Goal: Task Accomplishment & Management: Complete application form

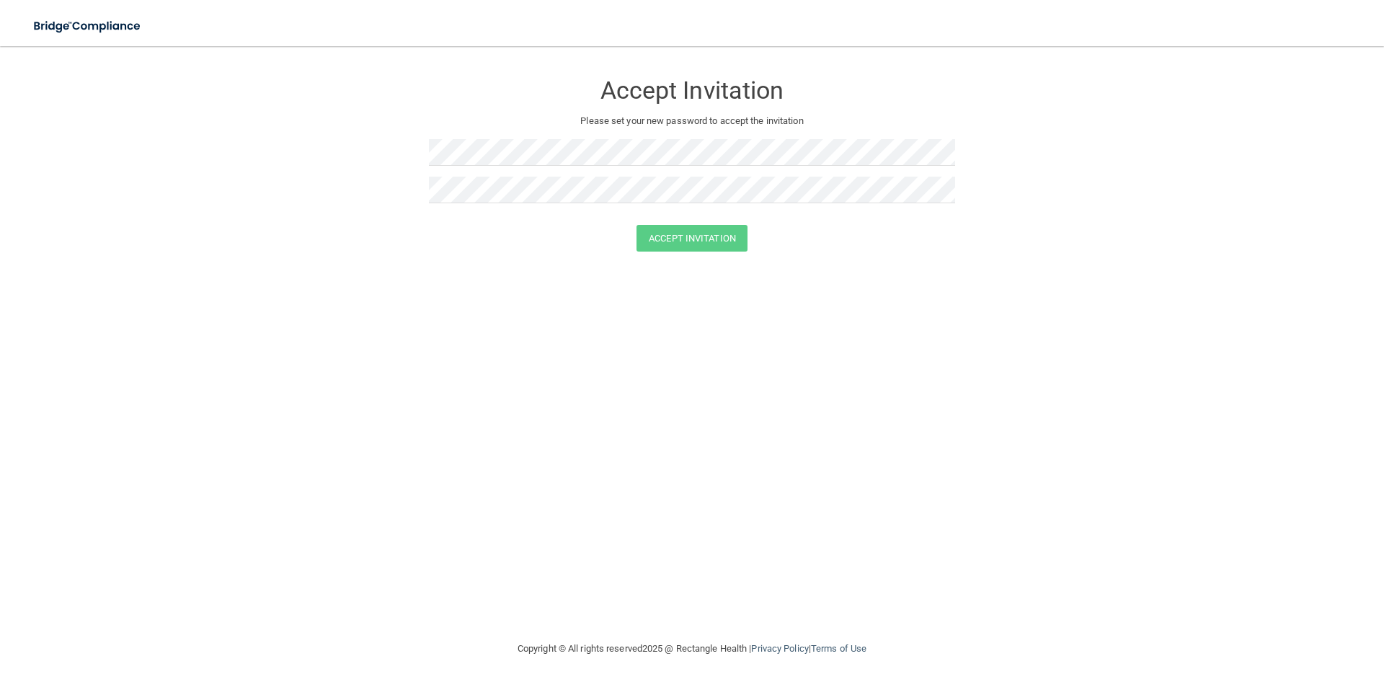
drag, startPoint x: 523, startPoint y: 216, endPoint x: 523, endPoint y: 204, distance: 12.3
click at [523, 212] on div "Accept Invitation Please set your new password to accept the invitation" at bounding box center [692, 143] width 526 height 164
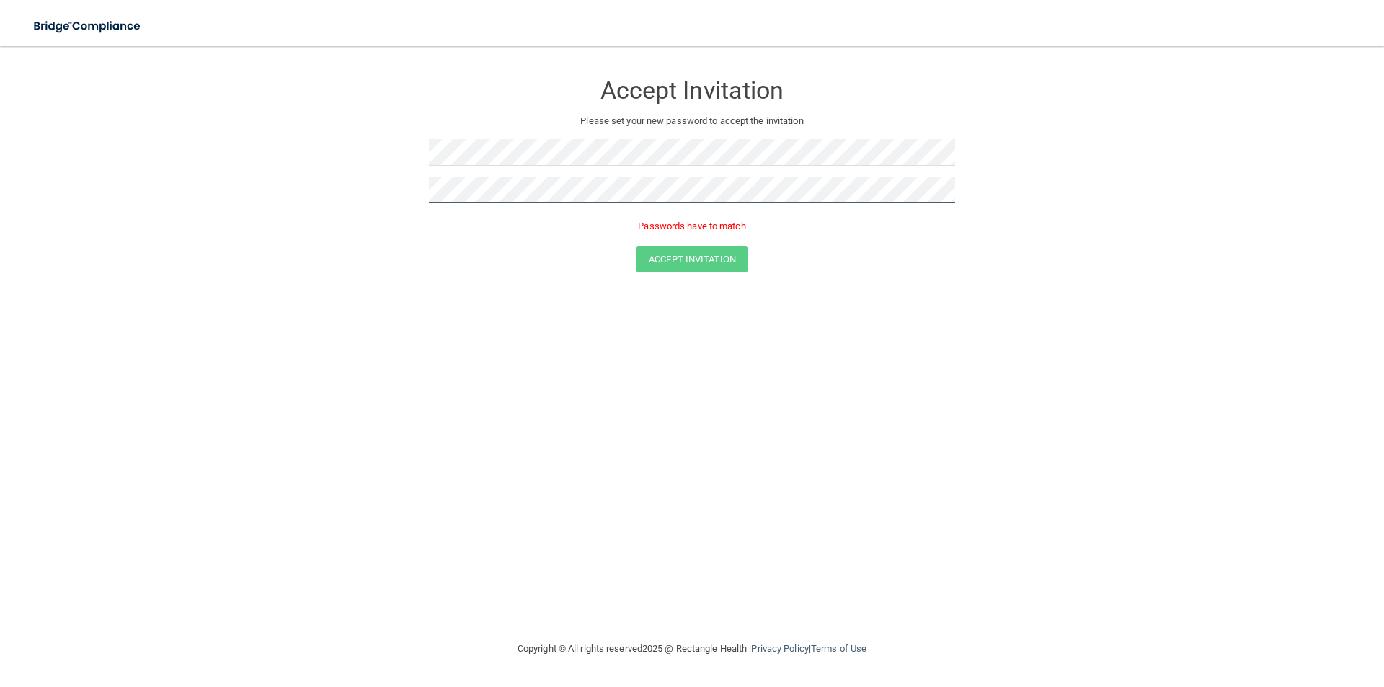
click at [409, 195] on form "Accept Invitation Please set your new password to accept the invitation Passwor…" at bounding box center [692, 175] width 1327 height 229
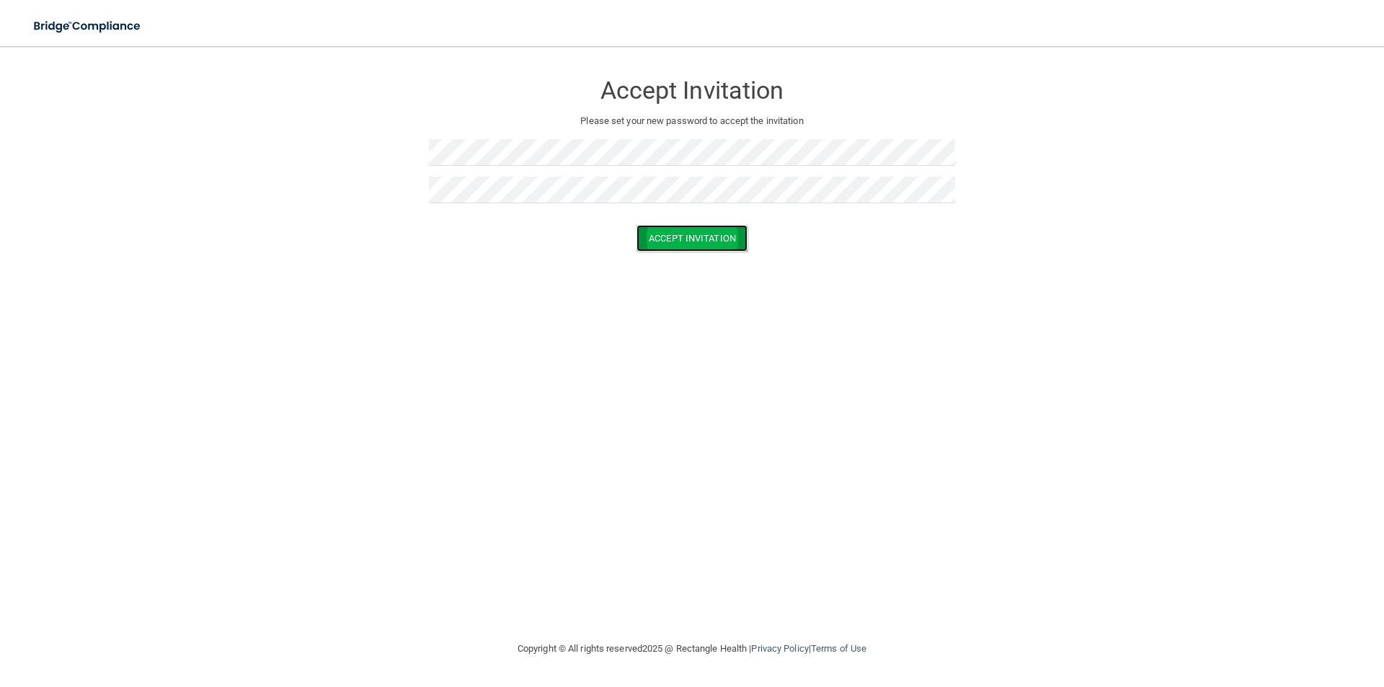
click at [679, 229] on button "Accept Invitation" at bounding box center [692, 238] width 111 height 27
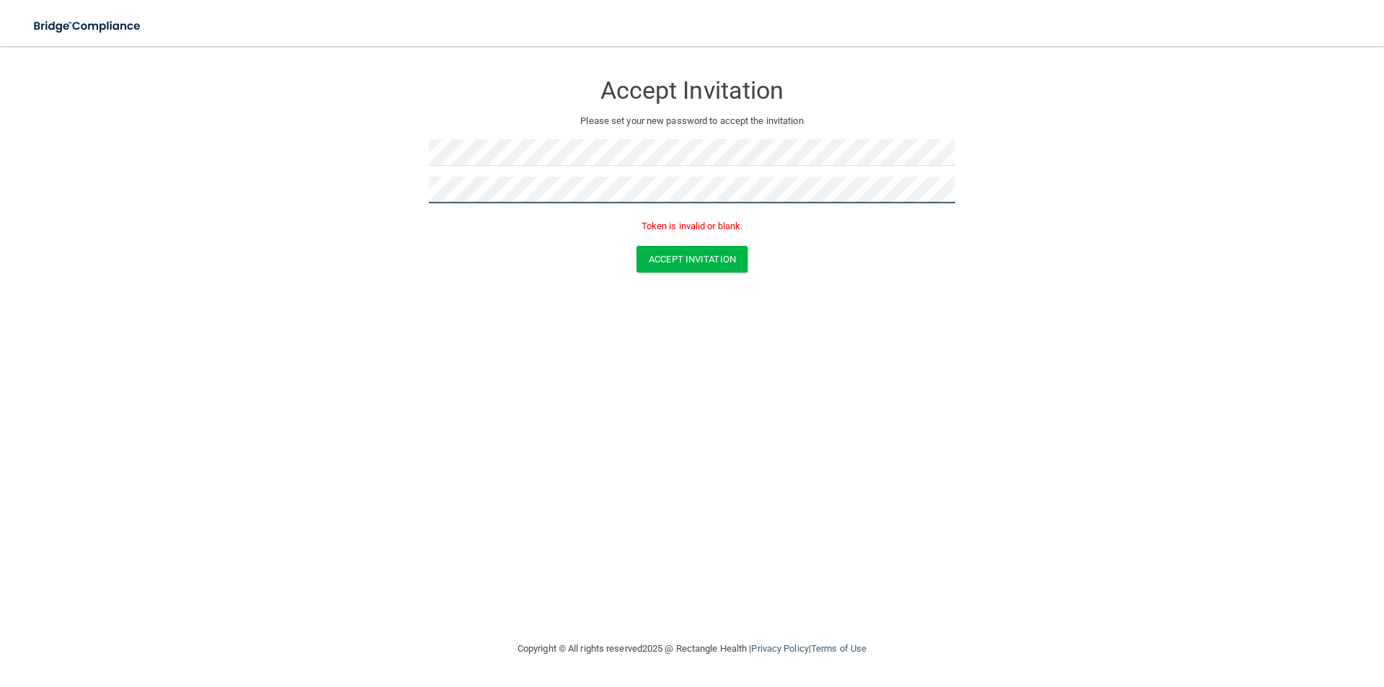
click at [379, 193] on form "Accept Invitation Please set your new password to accept the invitation Token i…" at bounding box center [692, 175] width 1327 height 229
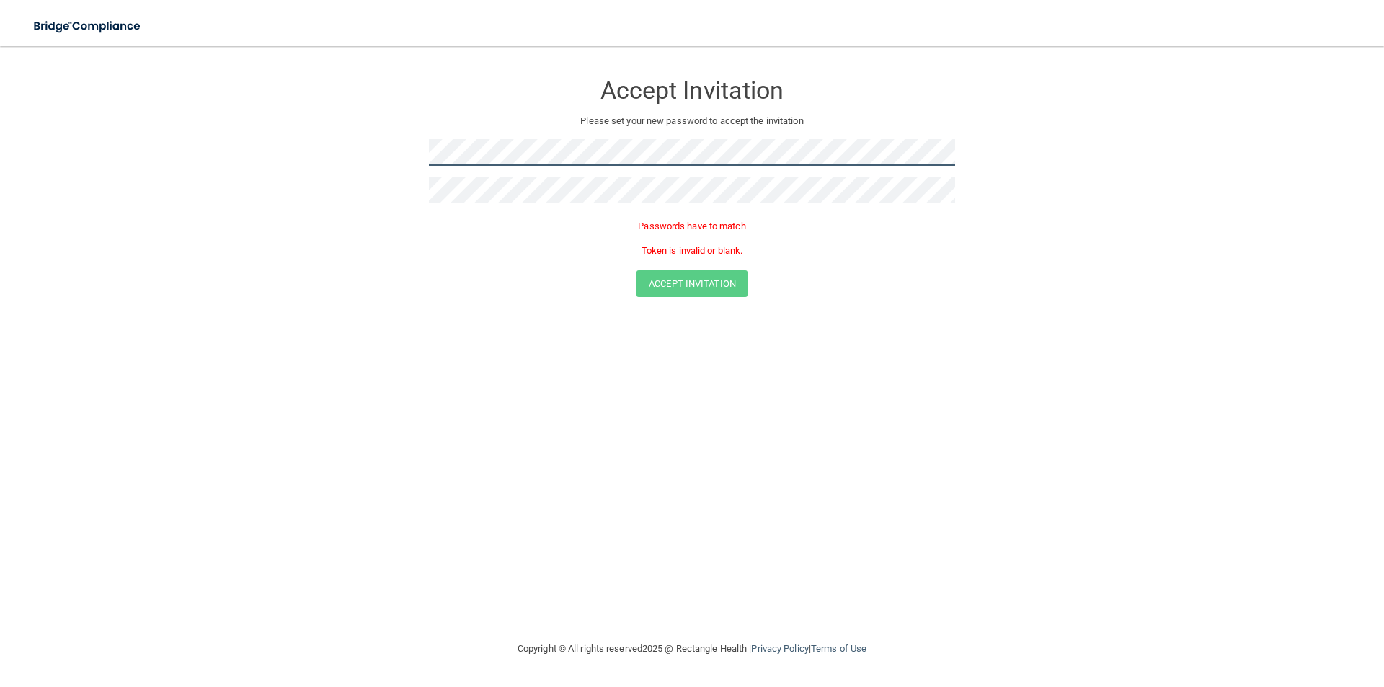
click at [368, 158] on form "Accept Invitation Please set your new password to accept the invitation Passwor…" at bounding box center [692, 188] width 1327 height 254
click at [498, 185] on div "Accept Invitation Please set your new password to accept the invitation Passwor…" at bounding box center [692, 166] width 526 height 210
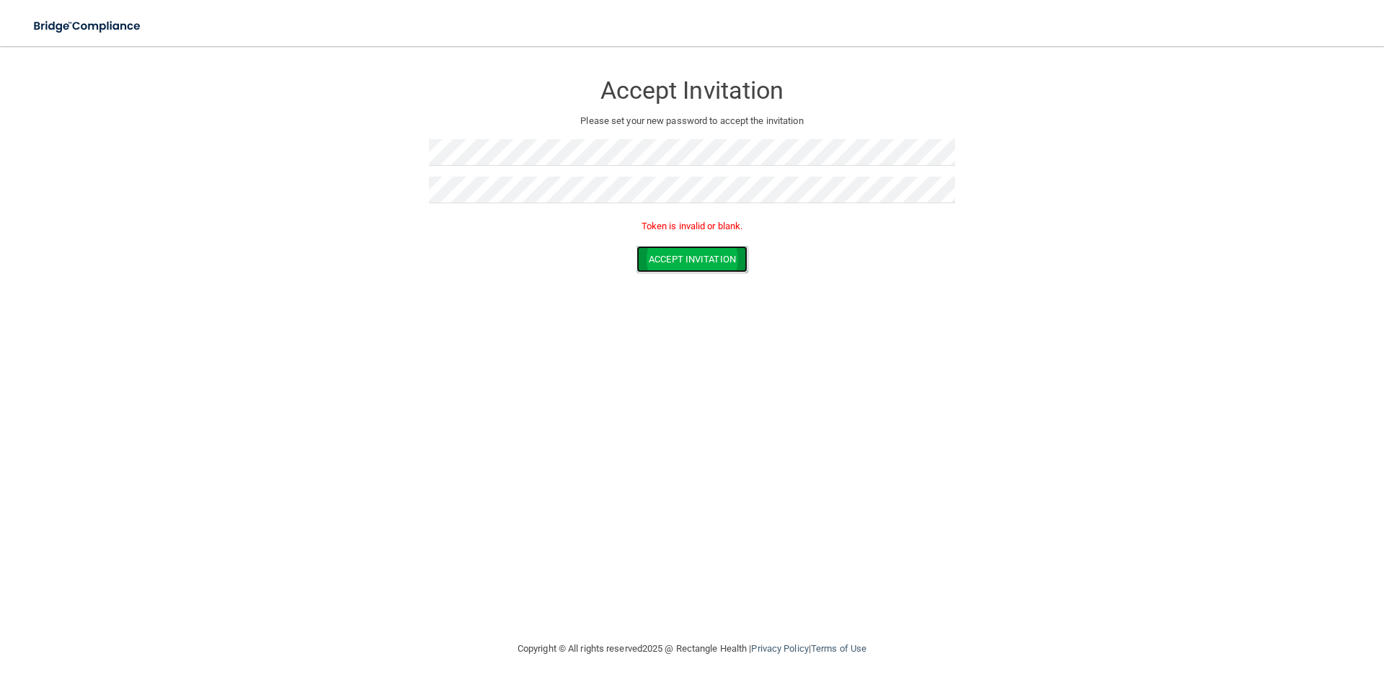
click at [727, 257] on button "Accept Invitation" at bounding box center [692, 259] width 111 height 27
click at [650, 261] on button "Accept Invitation" at bounding box center [692, 259] width 111 height 27
click at [677, 235] on button "Accept Invitation" at bounding box center [692, 238] width 111 height 27
drag, startPoint x: 743, startPoint y: 226, endPoint x: 632, endPoint y: 223, distance: 111.1
click at [632, 223] on p "Token is invalid or blank." at bounding box center [692, 226] width 526 height 17
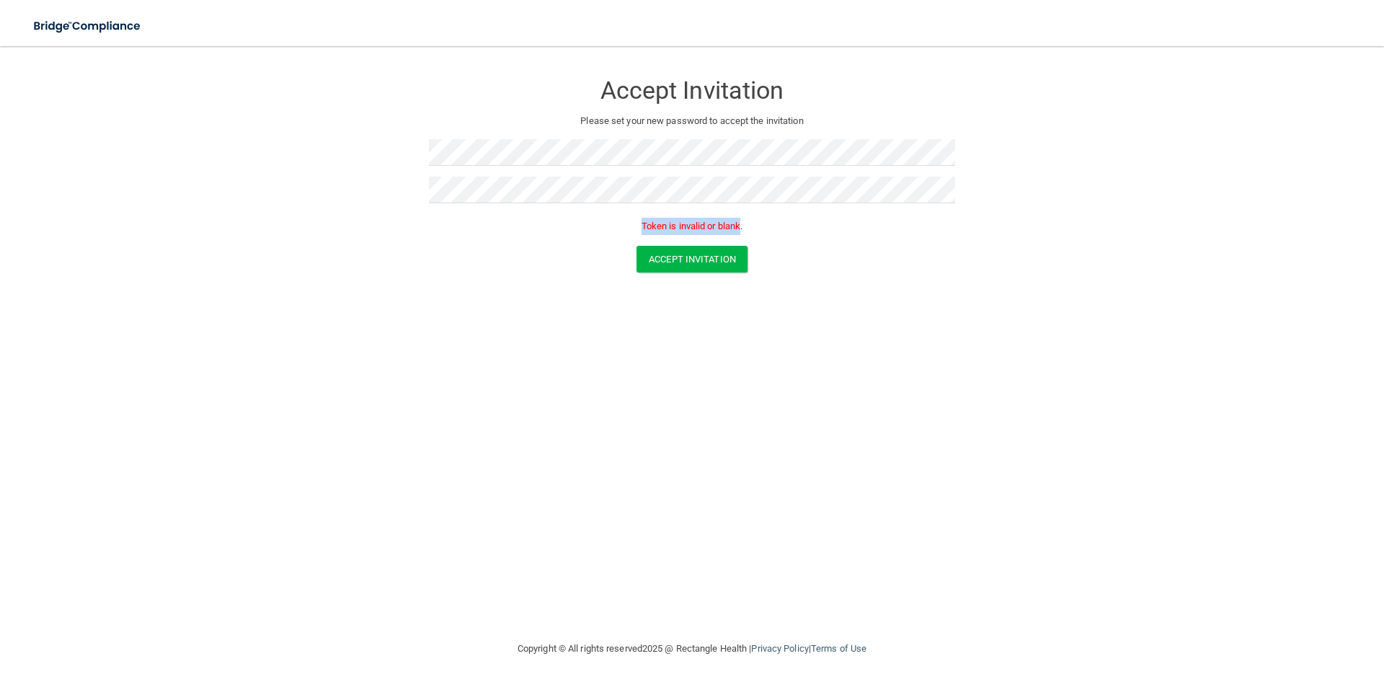
copy p "Token is invalid or blank"
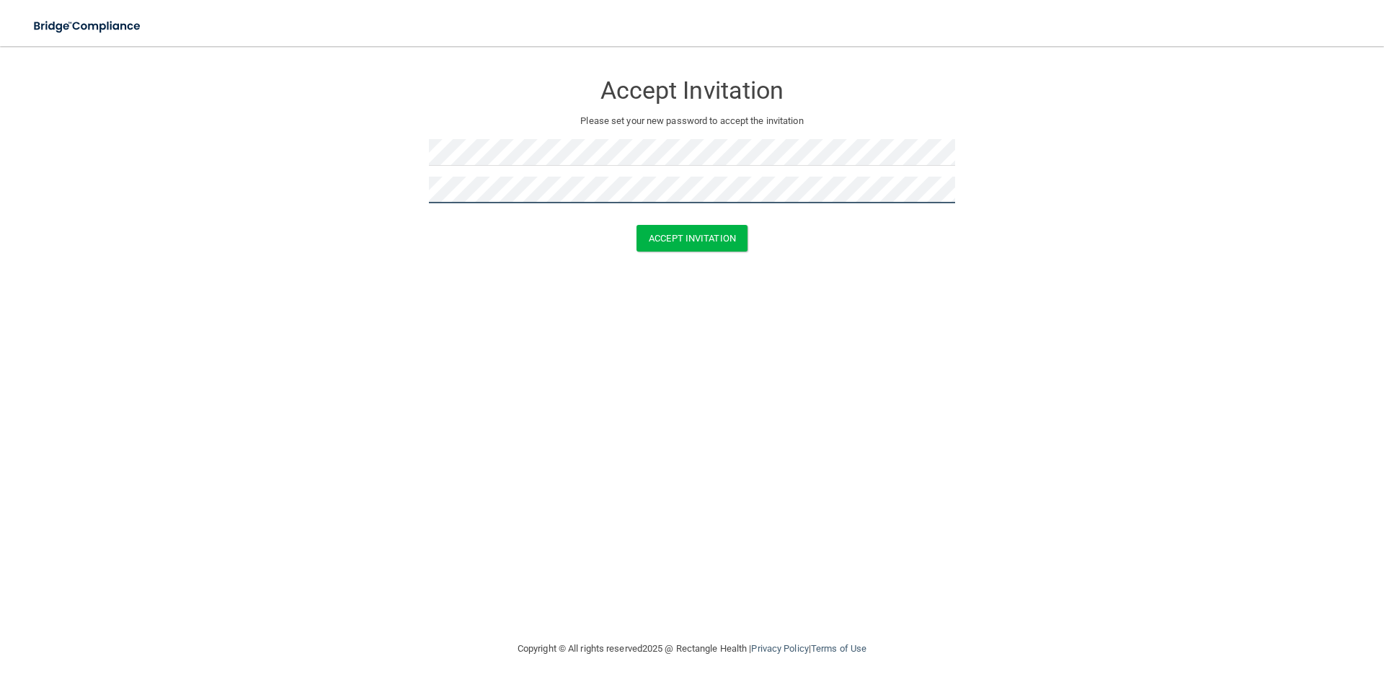
click at [637, 225] on button "Accept Invitation" at bounding box center [692, 238] width 111 height 27
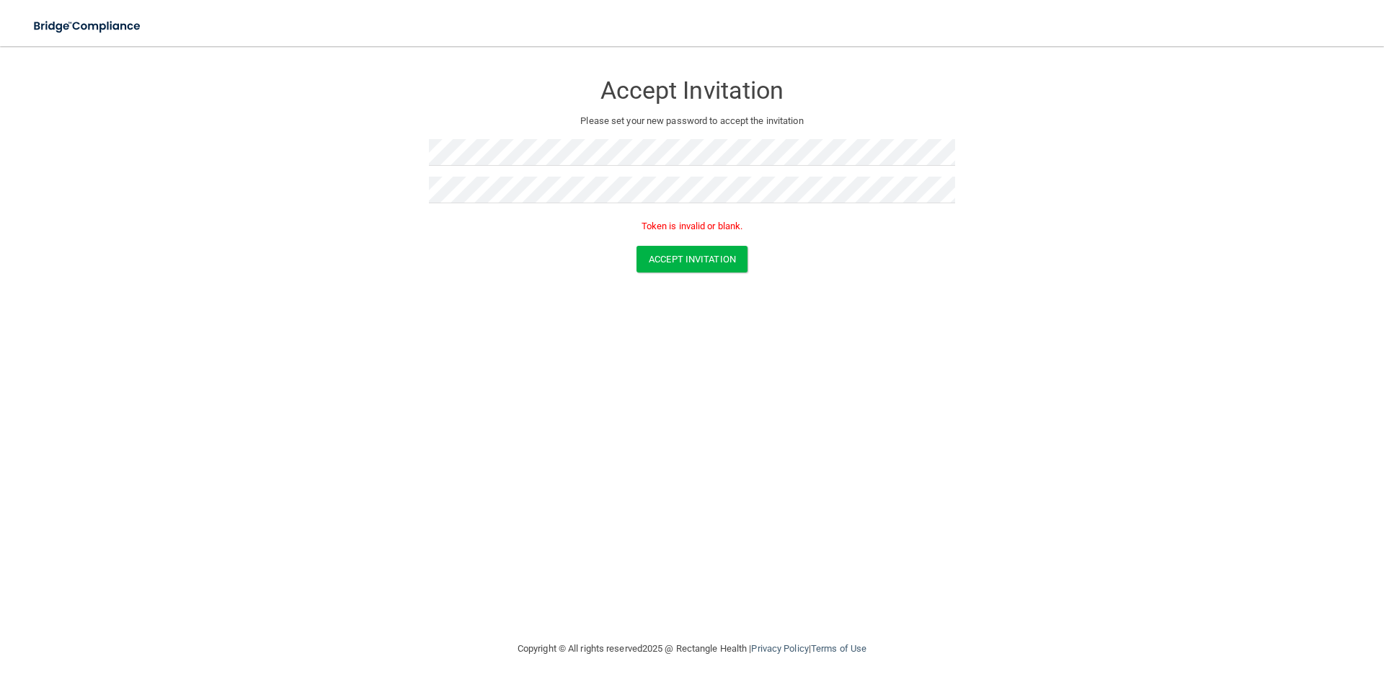
click at [672, 226] on p "Token is invalid or blank." at bounding box center [692, 226] width 526 height 17
